Goal: Task Accomplishment & Management: Complete application form

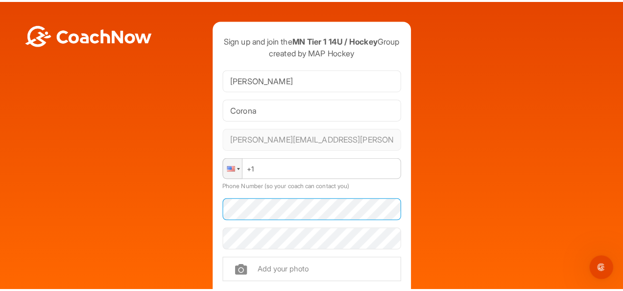
scroll to position [98, 0]
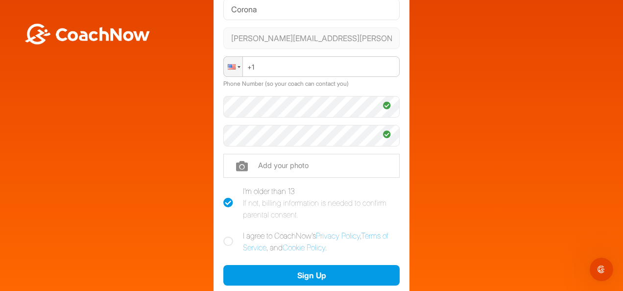
click at [228, 70] on div at bounding box center [232, 66] width 8 height 5
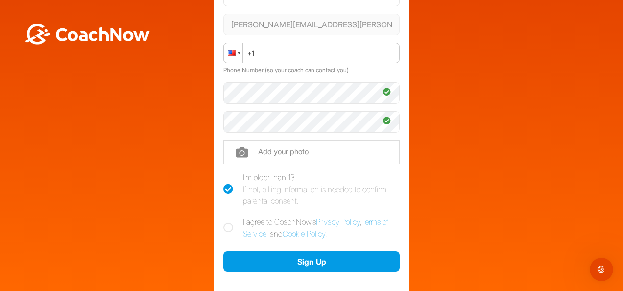
scroll to position [147, 0]
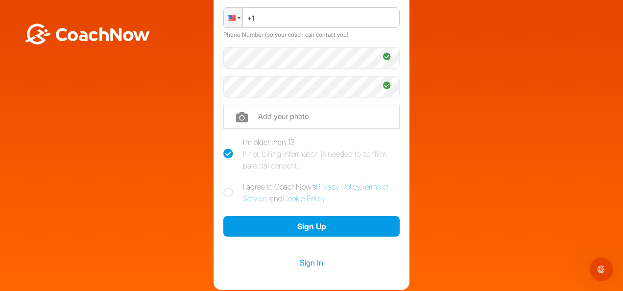
click at [233, 202] on label "I agree to CoachNow's Privacy Policy , Terms of Service , and Cookie Policy ." at bounding box center [311, 193] width 176 height 24
click at [230, 187] on input "I agree to CoachNow's Privacy Policy , Terms of Service , and Cookie Policy ." at bounding box center [226, 184] width 6 height 6
checkbox input "true"
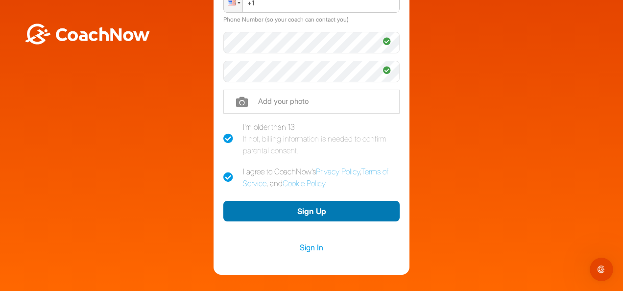
scroll to position [225, 0]
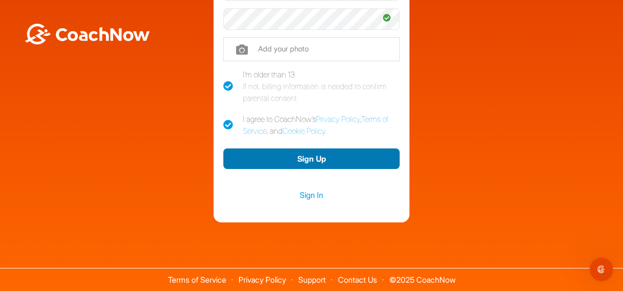
click at [281, 152] on button "Sign Up" at bounding box center [311, 158] width 176 height 21
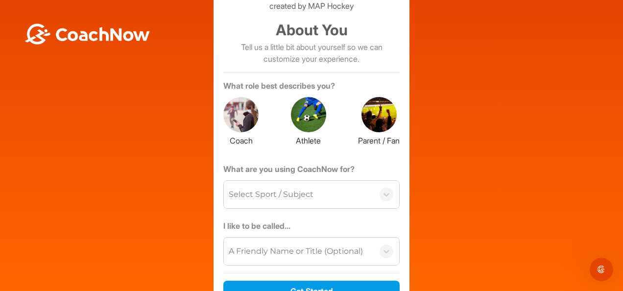
scroll to position [45, 0]
click at [374, 133] on div at bounding box center [378, 114] width 35 height 35
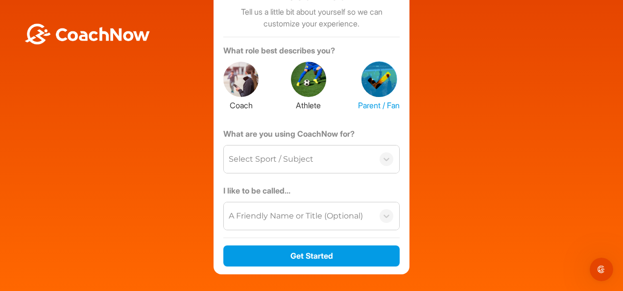
scroll to position [94, 0]
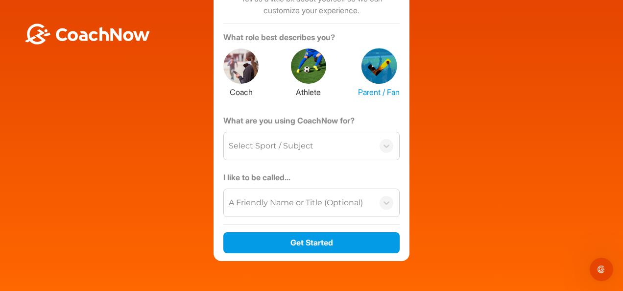
click at [330, 160] on div "Select Sport / Subject" at bounding box center [299, 145] width 150 height 27
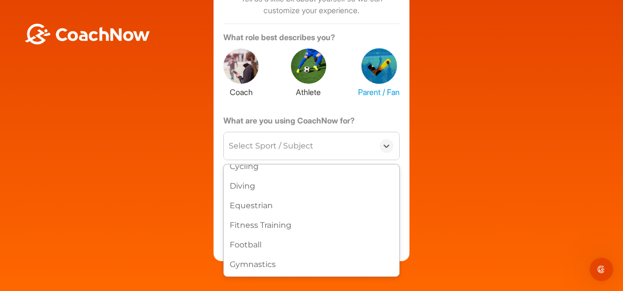
scroll to position [196, 0]
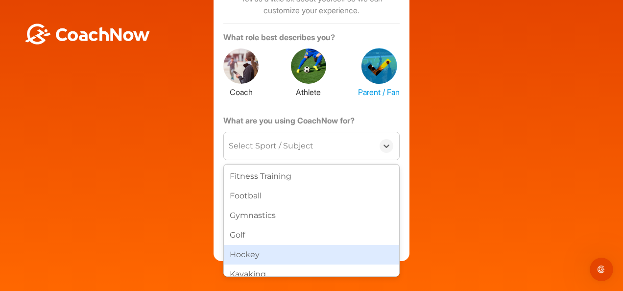
click at [280, 259] on div "Archery Baseball Basketball Bowling Climbing Cricket CrossFit Cycling Diving Eq…" at bounding box center [311, 221] width 175 height 112
click at [280, 259] on div "Hockey" at bounding box center [311, 255] width 175 height 20
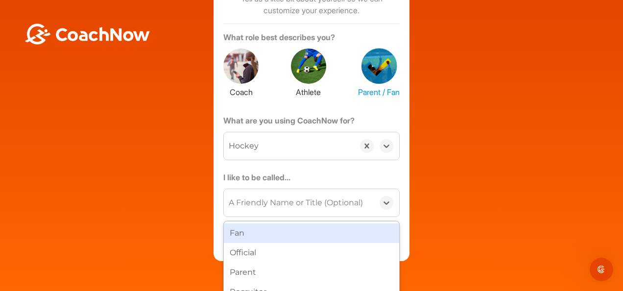
click at [351, 209] on div "A Friendly Name or Title (Optional)" at bounding box center [296, 203] width 134 height 12
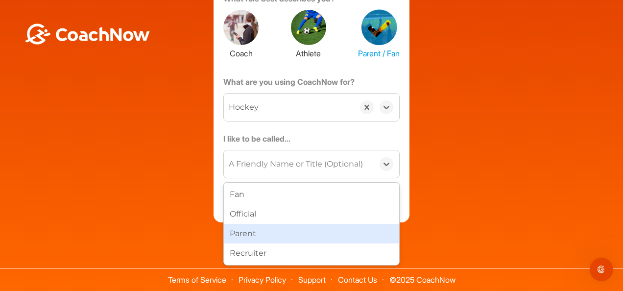
click at [348, 233] on div "Parent" at bounding box center [311, 234] width 175 height 20
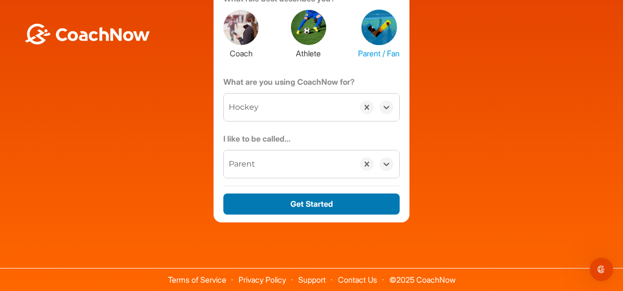
click at [340, 208] on button "Get Started" at bounding box center [311, 203] width 176 height 21
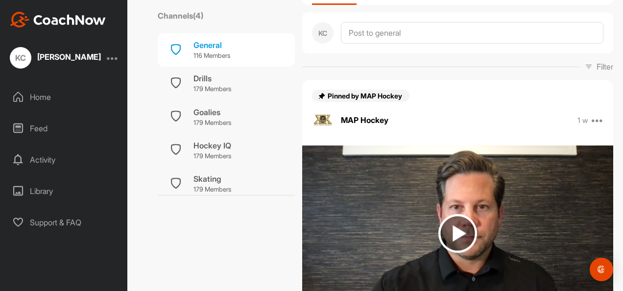
scroll to position [94, 0]
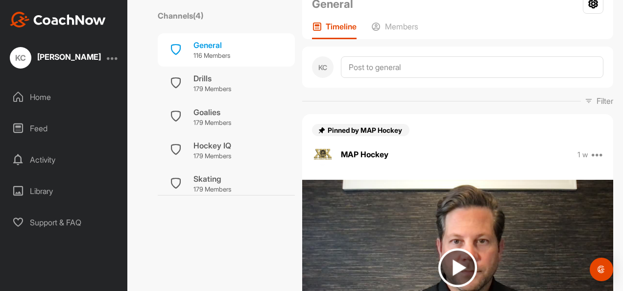
click at [74, 112] on div "Home Feed Activity Library Support & FAQ" at bounding box center [63, 160] width 127 height 150
click at [52, 103] on div "Home" at bounding box center [64, 97] width 118 height 24
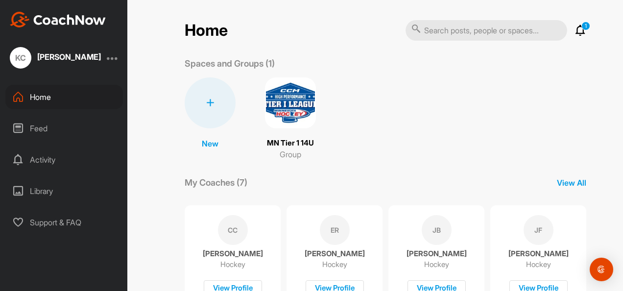
click at [285, 104] on img at bounding box center [290, 102] width 51 height 51
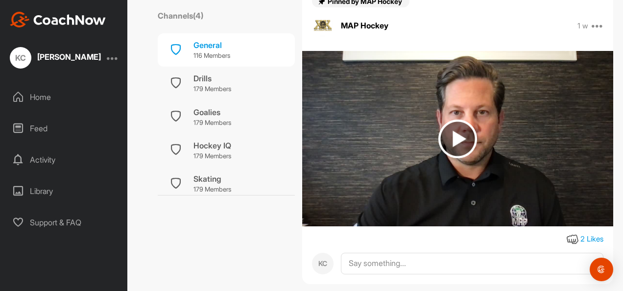
scroll to position [241, 0]
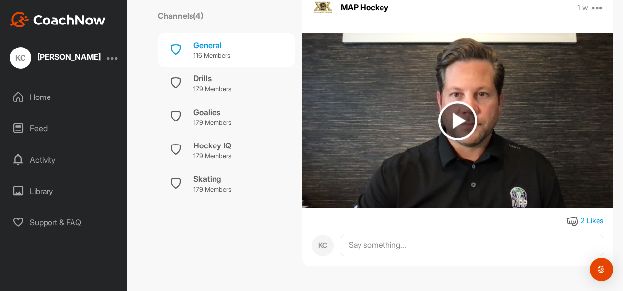
click at [453, 125] on img at bounding box center [457, 120] width 39 height 39
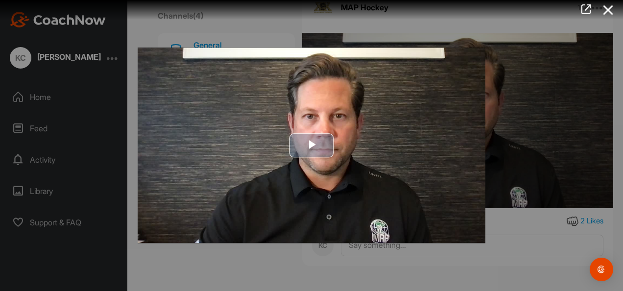
click at [311, 145] on span "Video Player" at bounding box center [311, 145] width 0 height 0
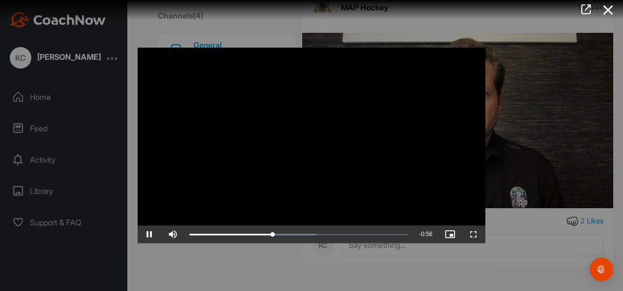
drag, startPoint x: 609, startPoint y: 17, endPoint x: 443, endPoint y: 51, distance: 170.1
click at [311, 145] on div "Video Player is loading. Play Video Pause Skip Backward Skip Forward Mute Curre…" at bounding box center [311, 145] width 0 height 0
click at [622, 11] on html "KC Katie Corona Home Feed Activity Library Support & FAQ + Create New Space New…" at bounding box center [311, 145] width 623 height 291
click at [609, 14] on icon at bounding box center [608, 10] width 23 height 18
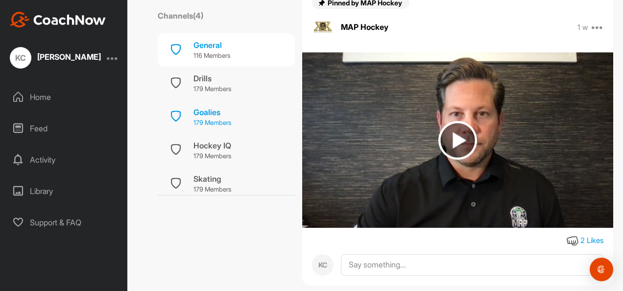
scroll to position [192, 0]
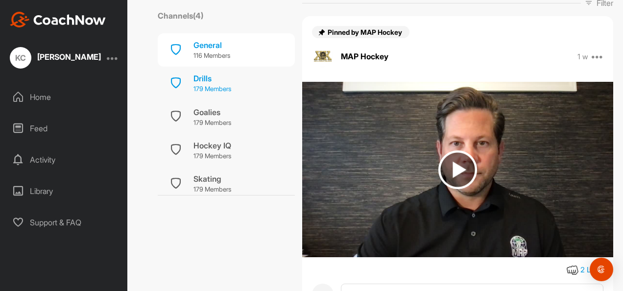
click at [200, 87] on p "179 Members" at bounding box center [212, 89] width 38 height 10
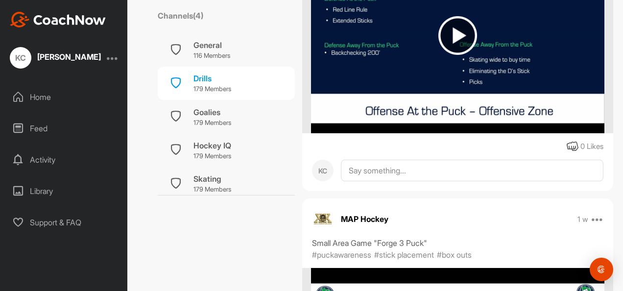
click at [58, 100] on div "Home" at bounding box center [64, 97] width 118 height 24
